Goal: Connect with others: Connect with others

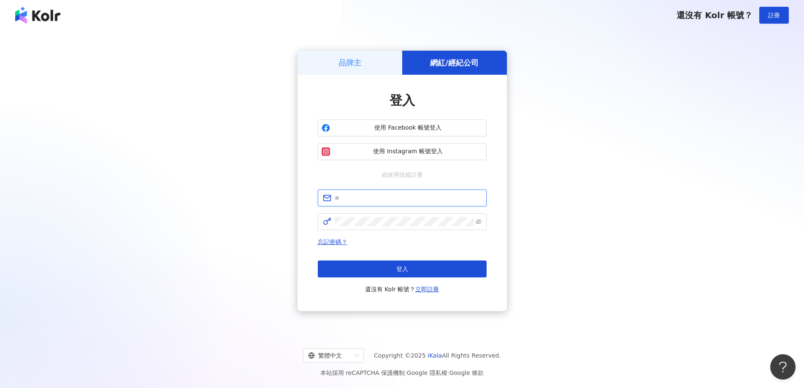
click at [394, 197] on input "text" at bounding box center [407, 197] width 147 height 9
type input "**********"
click button "登入" at bounding box center [402, 268] width 169 height 17
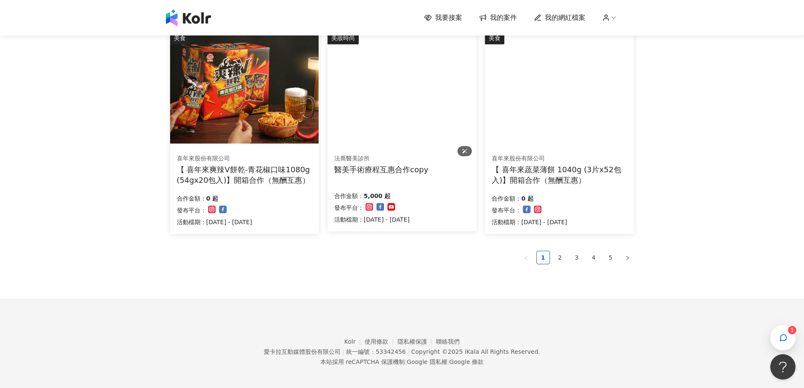
scroll to position [516, 0]
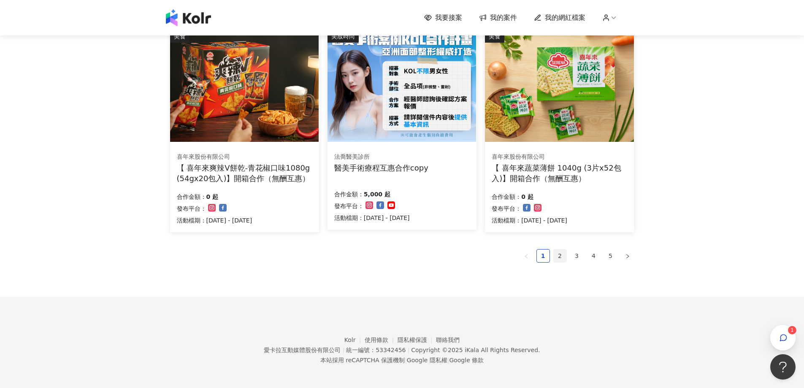
click at [558, 253] on link "2" at bounding box center [559, 255] width 13 height 13
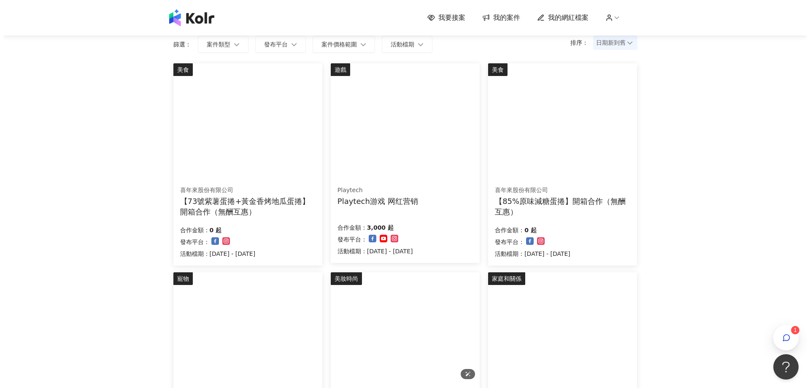
scroll to position [52, 0]
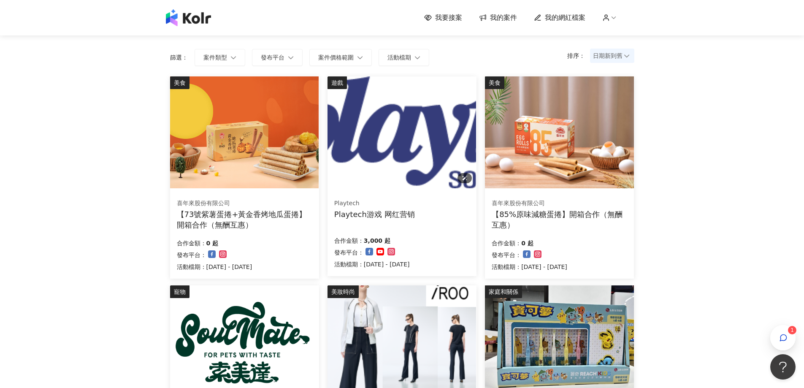
click at [476, 126] on img at bounding box center [401, 132] width 148 height 112
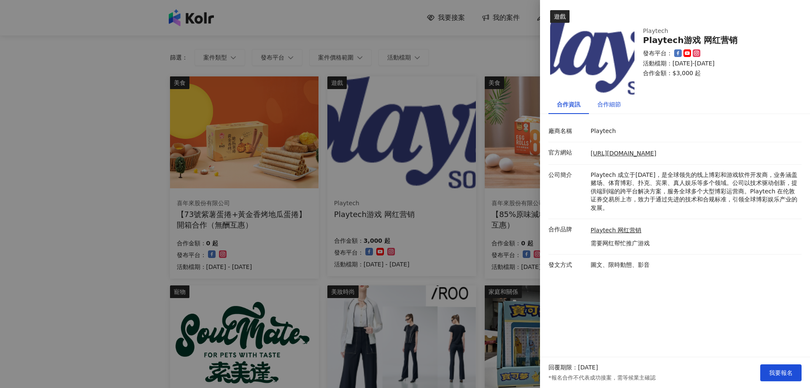
click at [606, 102] on div "合作細節" at bounding box center [609, 104] width 24 height 9
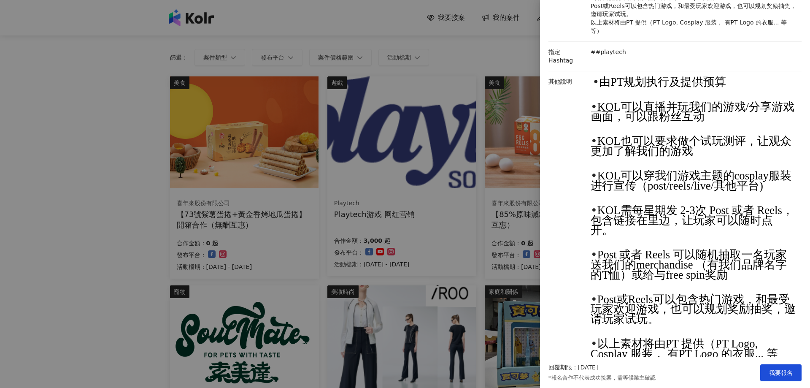
scroll to position [306, 0]
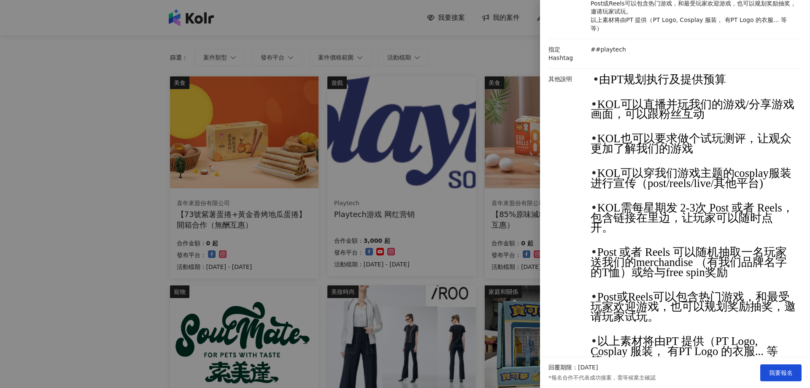
click at [0, 202] on div at bounding box center [405, 194] width 810 height 388
click at [53, 198] on div at bounding box center [405, 194] width 810 height 388
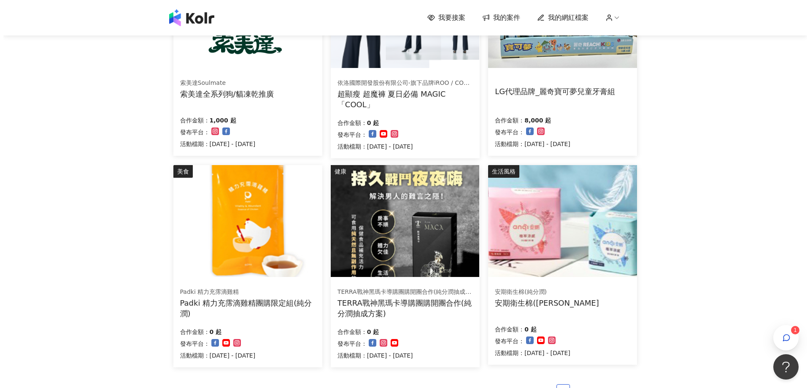
scroll to position [474, 0]
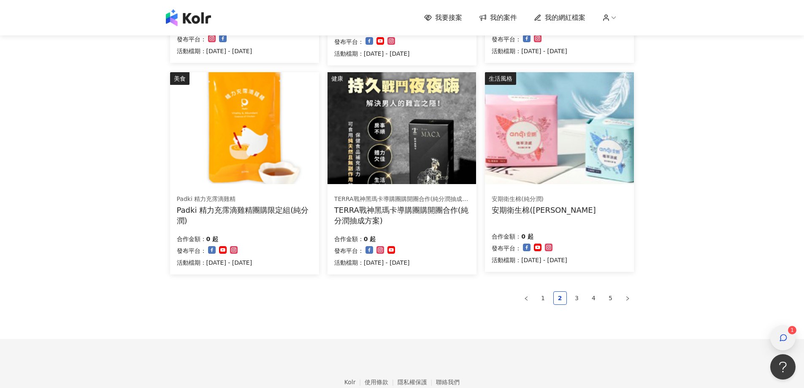
click at [777, 334] on div "button" at bounding box center [782, 337] width 11 height 19
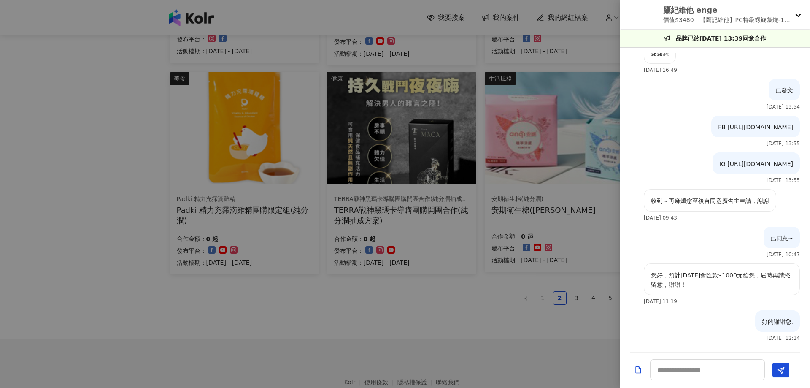
scroll to position [1064, 0]
click at [774, 19] on p "價值$3480｜【鷹記維他】PC特級螺旋藻錠-1200錠" at bounding box center [727, 19] width 128 height 9
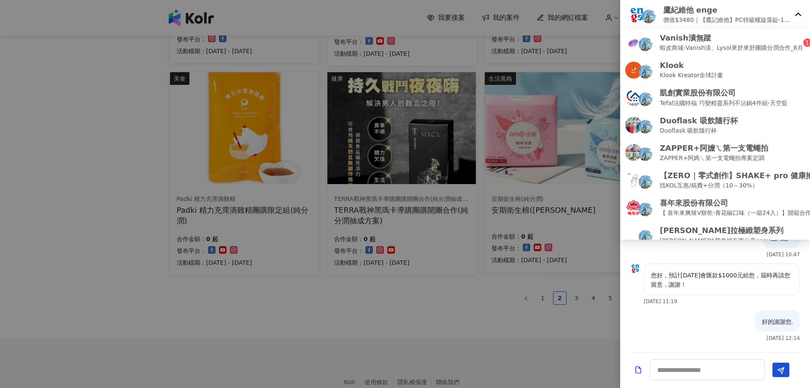
click at [793, 16] on div "鷹紀維他 enge 價值$3480｜【鷹記維他】PC特級螺旋藻錠-1200錠" at bounding box center [715, 15] width 190 height 30
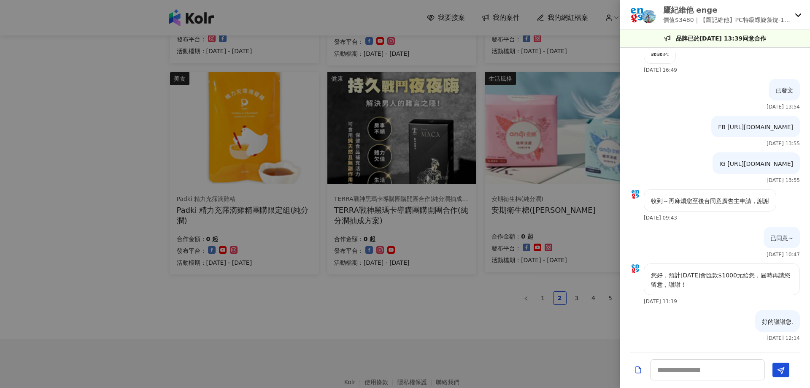
click at [793, 16] on div "鷹紀維他 enge 價值$3480｜【鷹記維他】PC特級螺旋藻錠-1200錠" at bounding box center [715, 15] width 190 height 30
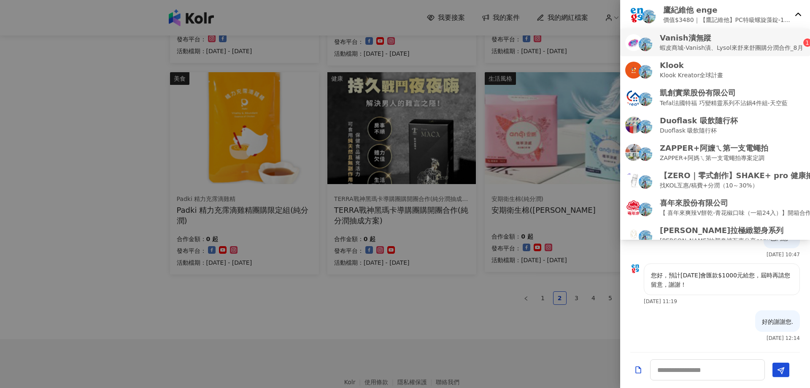
click at [736, 42] on p "Vanish漬無蹤" at bounding box center [731, 37] width 143 height 11
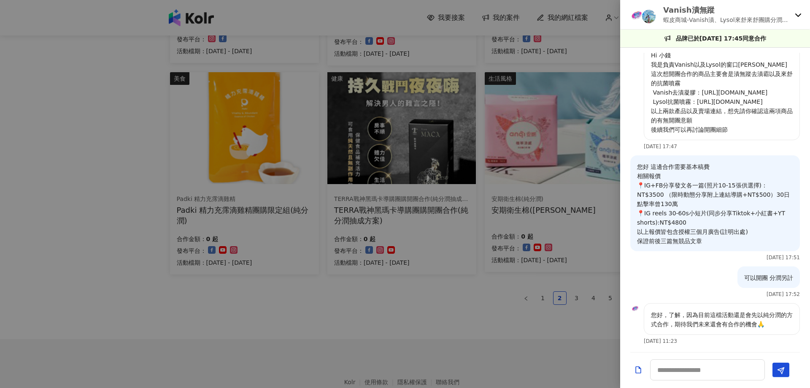
scroll to position [12, 0]
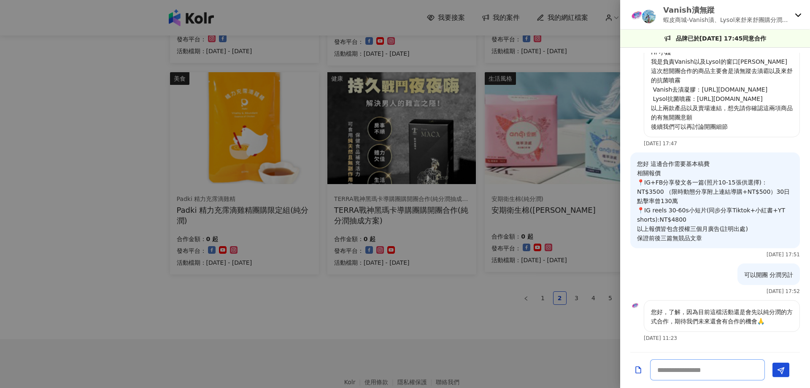
click at [679, 368] on textarea at bounding box center [707, 369] width 115 height 21
click at [796, 11] on div "Vanish漬無蹤 蝦皮商城-Vanish漬、Lysol來舒來舒團購分潤合作_8月" at bounding box center [715, 15] width 190 height 30
click at [75, 318] on div at bounding box center [405, 194] width 810 height 388
